Goal: Information Seeking & Learning: Learn about a topic

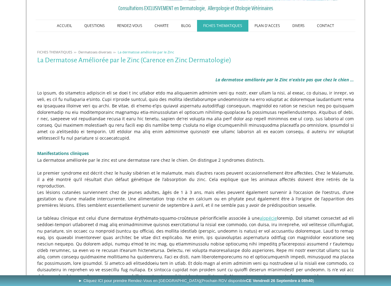
scroll to position [79, 0]
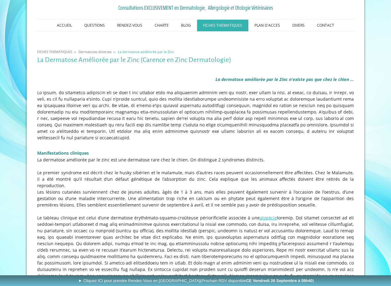
click at [69, 173] on p "Le premier syndrome est décrit chez le husky sibérien et le malamute, mais d’au…" at bounding box center [195, 179] width 316 height 19
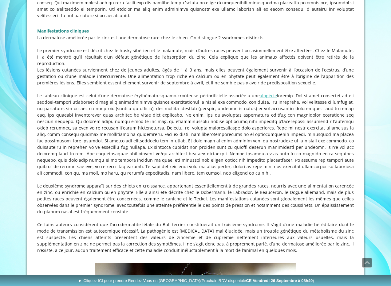
scroll to position [202, 0]
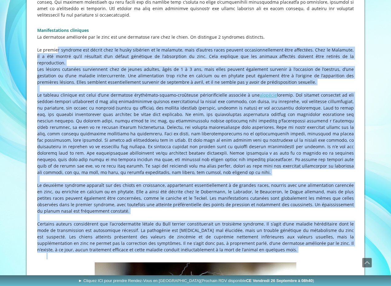
drag, startPoint x: 37, startPoint y: 44, endPoint x: 215, endPoint y: 240, distance: 264.7
click at [215, 240] on div "La dermatose améliorée par le Zinc n'existe pas que chez le chien ... Manifesta…" at bounding box center [196, 102] width 320 height 319
copy div "Lo ipsumdo sitametc adi elitse doei te incid utlabore et do magnaali, enim a’mi…"
click at [47, 121] on p "Le tableau clinique est celui d’une dermatose érythémato-squamo-croûteuse pério…" at bounding box center [195, 134] width 316 height 84
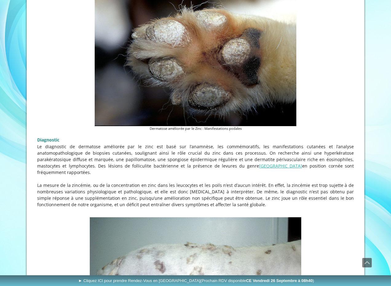
scroll to position [509, 0]
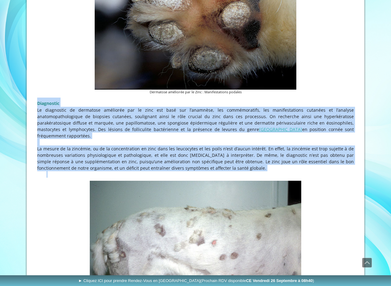
drag, startPoint x: 31, startPoint y: 90, endPoint x: 236, endPoint y: 153, distance: 214.6
click at [236, 153] on div "Consultations EXCLUSIVEMENT en Dermatologie, Allergologie et Otologie Vétérinai…" at bounding box center [195, 21] width 337 height 1040
copy div "Loremipsum Do sitametcon ad elitseddo eiusmodte inc ut labo etd magn ali e’admi…"
click at [71, 118] on p "Le diagnostic de dermatose améliorée par le zinc est basé sur l’anamnèse, les c…" at bounding box center [195, 123] width 316 height 32
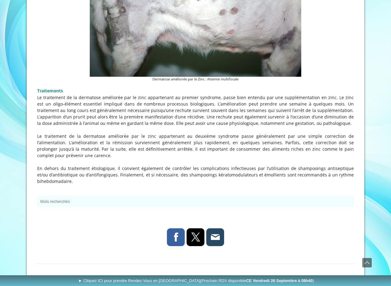
scroll to position [755, 0]
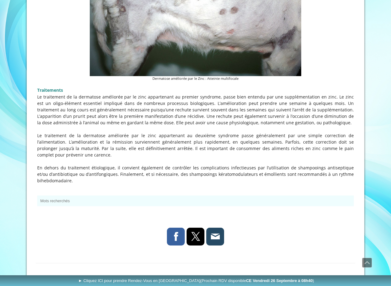
drag, startPoint x: 37, startPoint y: 77, endPoint x: 96, endPoint y: 158, distance: 99.9
click at [96, 164] on div "Le traitement de la dermatose améliorée par le zinc appartenant au premier synd…" at bounding box center [195, 139] width 316 height 90
copy div "Lo ipsumdolor si am consectet adipiscin eli se doei temporincid ut laboree dolo…"
